Goal: Task Accomplishment & Management: Manage account settings

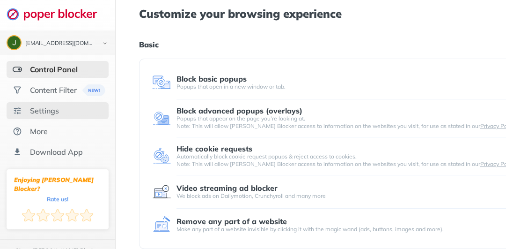
click at [58, 107] on div "Settings" at bounding box center [44, 110] width 29 height 9
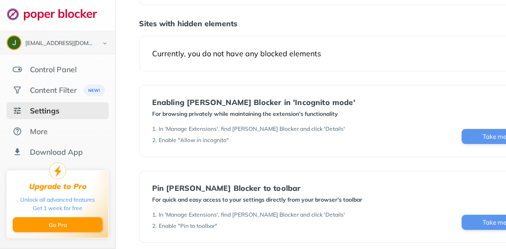
scroll to position [91, 0]
click at [491, 129] on button "Take me there" at bounding box center [501, 135] width 81 height 15
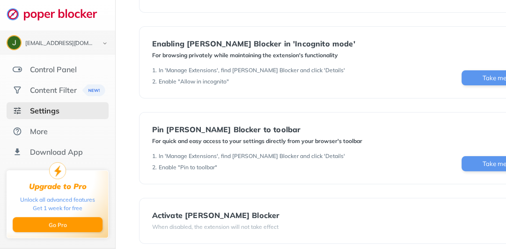
scroll to position [148, 0]
click at [493, 161] on button "Take me there" at bounding box center [501, 163] width 81 height 15
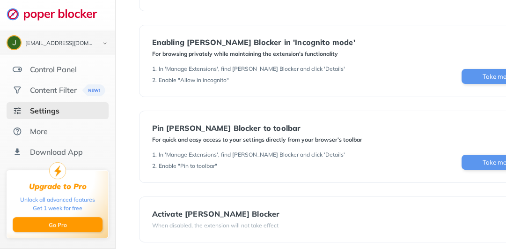
scroll to position [156, 0]
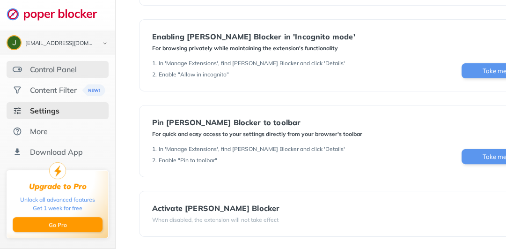
click at [75, 67] on div "Control Panel" at bounding box center [53, 69] width 47 height 9
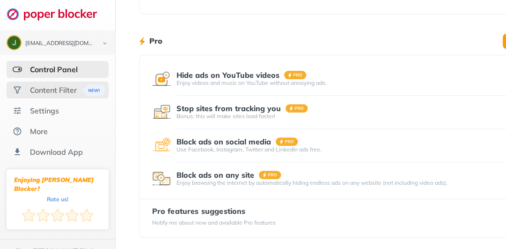
click at [69, 88] on div "Content Filter" at bounding box center [53, 89] width 47 height 9
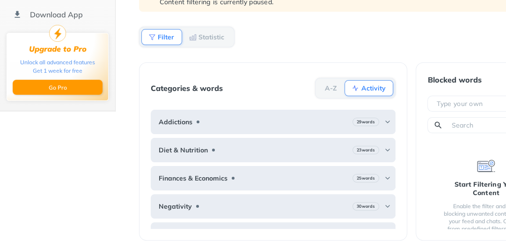
scroll to position [137, 0]
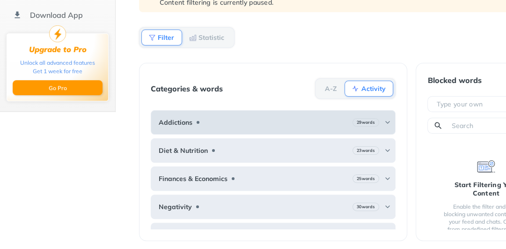
click at [277, 121] on div "Addictions 29 words" at bounding box center [273, 122] width 245 height 24
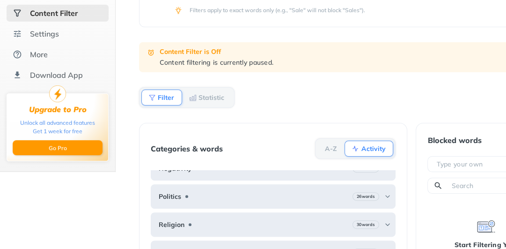
scroll to position [0, 0]
